Goal: Information Seeking & Learning: Learn about a topic

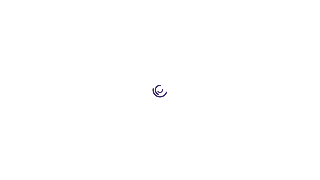
scroll to position [720, 0]
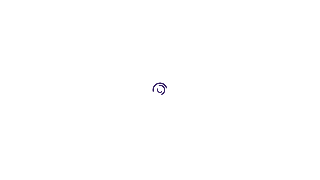
scroll to position [616, 0]
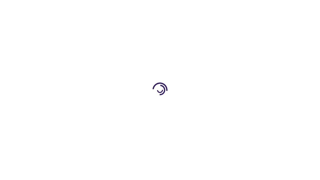
scroll to position [711, 0]
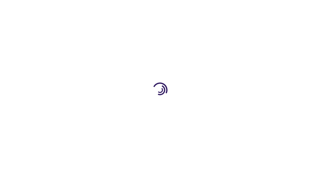
scroll to position [135, 0]
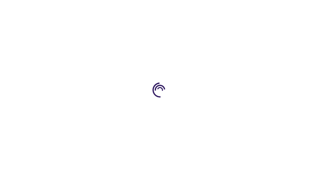
scroll to position [417, 0]
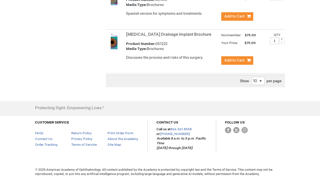
scroll to position [924, 0]
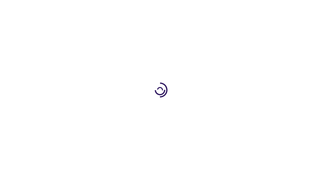
scroll to position [722, 0]
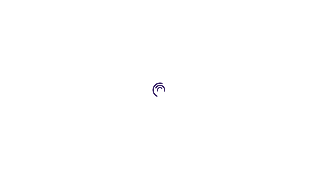
scroll to position [123, 0]
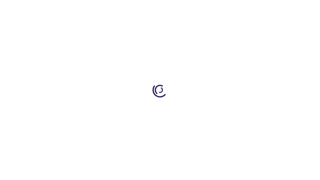
scroll to position [247, 5]
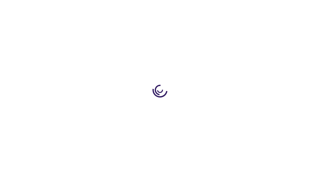
scroll to position [450, 0]
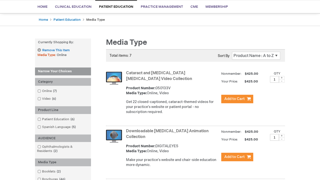
scroll to position [383, 0]
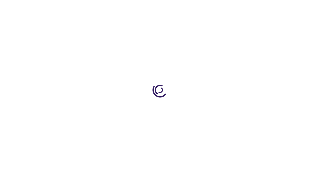
scroll to position [1251, 0]
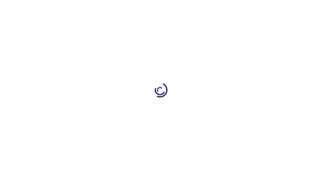
scroll to position [462, 0]
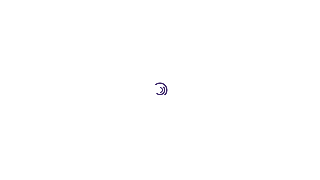
scroll to position [123, 0]
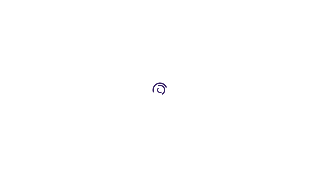
scroll to position [683, 0]
